Goal: Navigation & Orientation: Find specific page/section

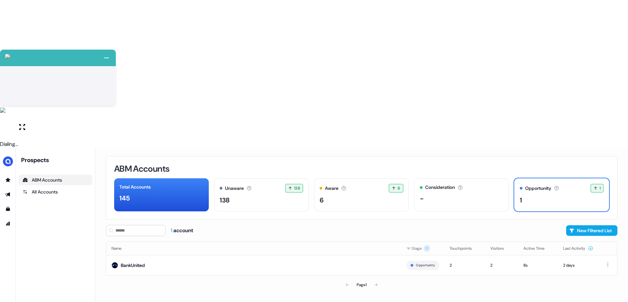
drag, startPoint x: 175, startPoint y: 171, endPoint x: 95, endPoint y: 96, distance: 109.8
click at [175, 171] on div "ABM Accounts Total Accounts 145 Unaware The default stage all accounts start in…" at bounding box center [361, 299] width 533 height 302
click at [212, 177] on div "ABM Accounts Total Accounts 145 Unaware The default stage all accounts start in…" at bounding box center [361, 299] width 533 height 302
click at [10, 207] on icon "Go to templates" at bounding box center [8, 209] width 4 height 4
